Goal: Task Accomplishment & Management: Manage account settings

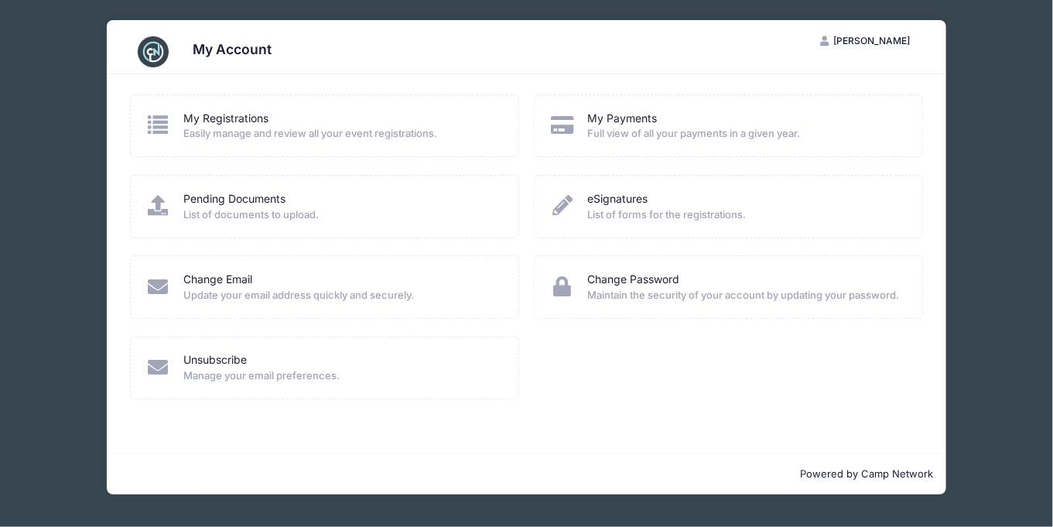
click at [409, 132] on span "Easily manage and review all your event registrations." at bounding box center [340, 133] width 315 height 15
click at [152, 127] on icon at bounding box center [159, 125] width 26 height 20
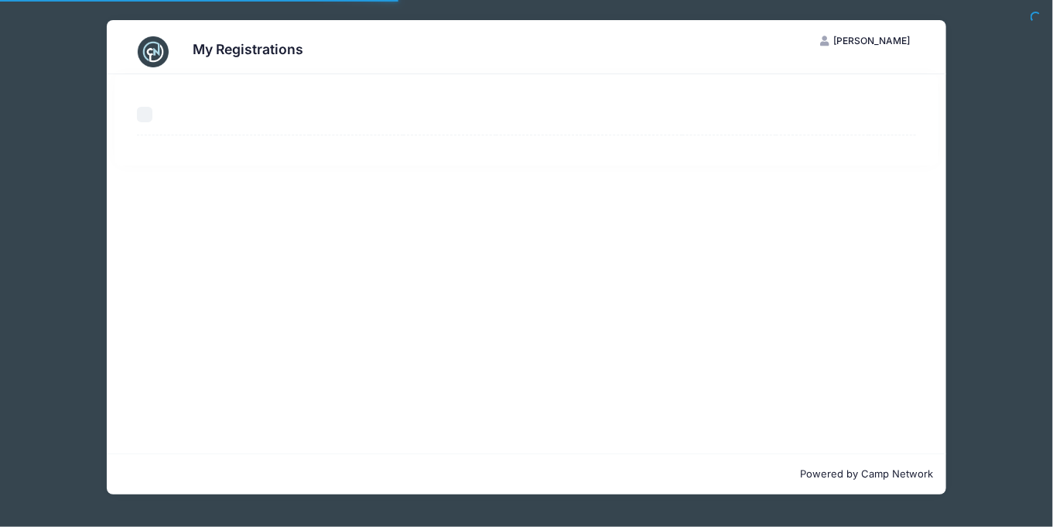
select select "50"
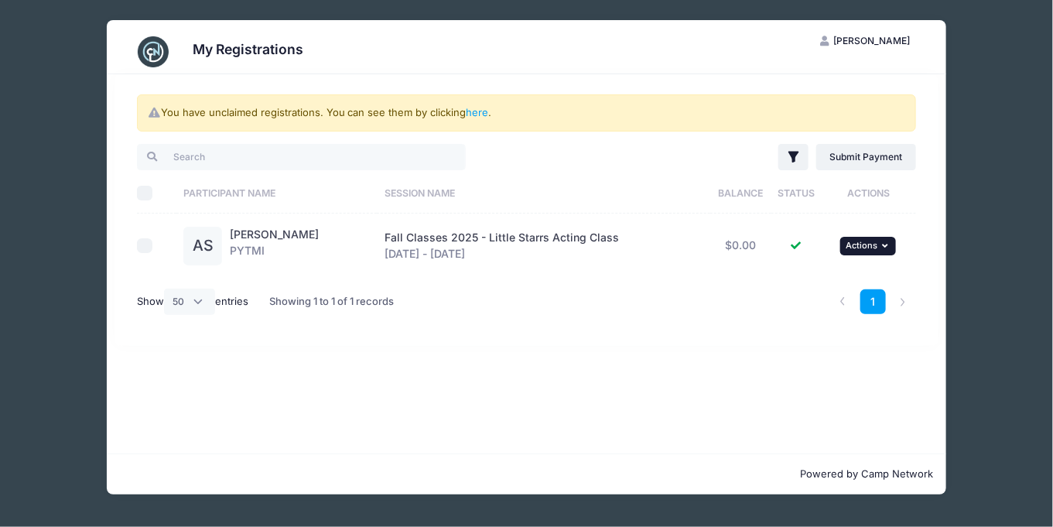
click at [856, 245] on span "Actions" at bounding box center [862, 245] width 32 height 11
click at [927, 202] on div "You have unclaimed registrations. You can see them by clicking here . Filter Fi…" at bounding box center [527, 210] width 824 height 272
click at [19, 224] on div "My Registrations SS Simone Sebastian My Account Logout You have unclaimed regis…" at bounding box center [526, 263] width 1053 height 527
